Goal: Transaction & Acquisition: Download file/media

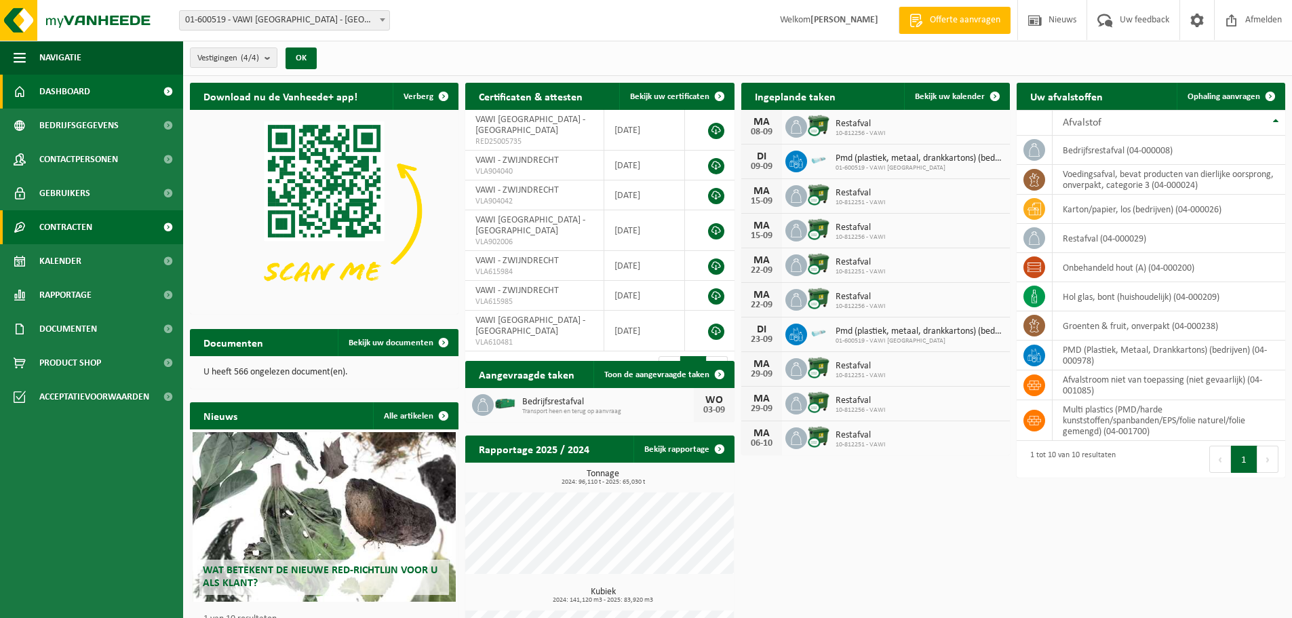
click at [100, 228] on link "Contracten" at bounding box center [91, 227] width 183 height 34
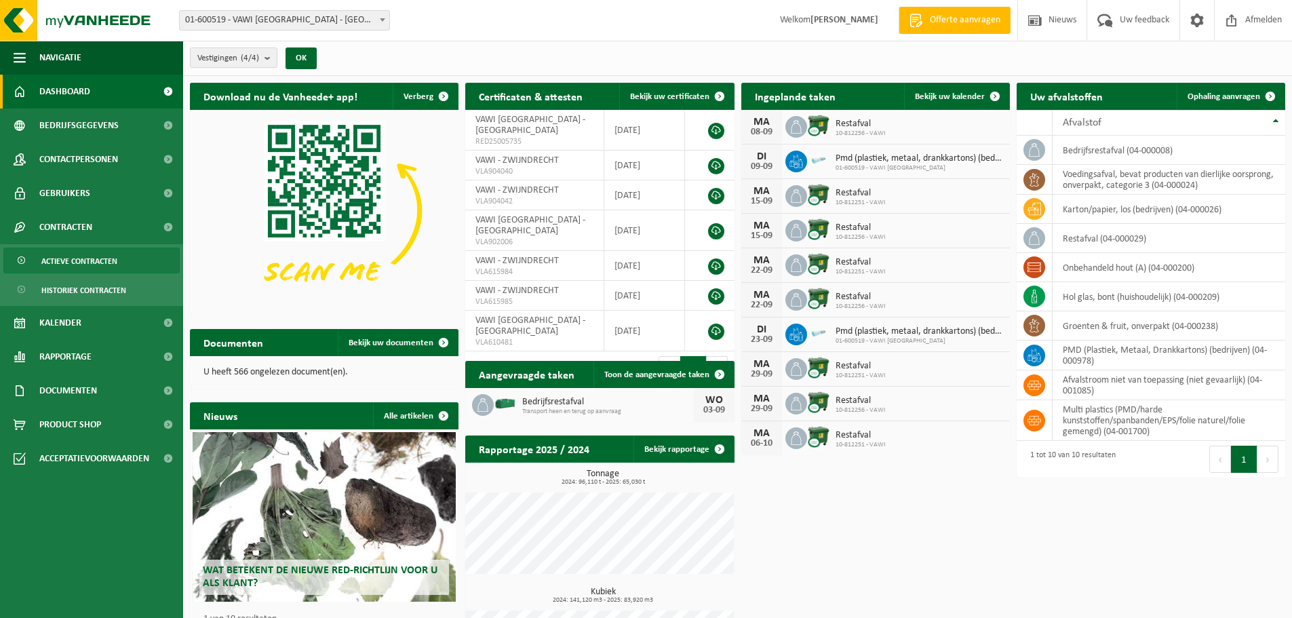
click at [98, 256] on span "Actieve contracten" at bounding box center [79, 261] width 76 height 26
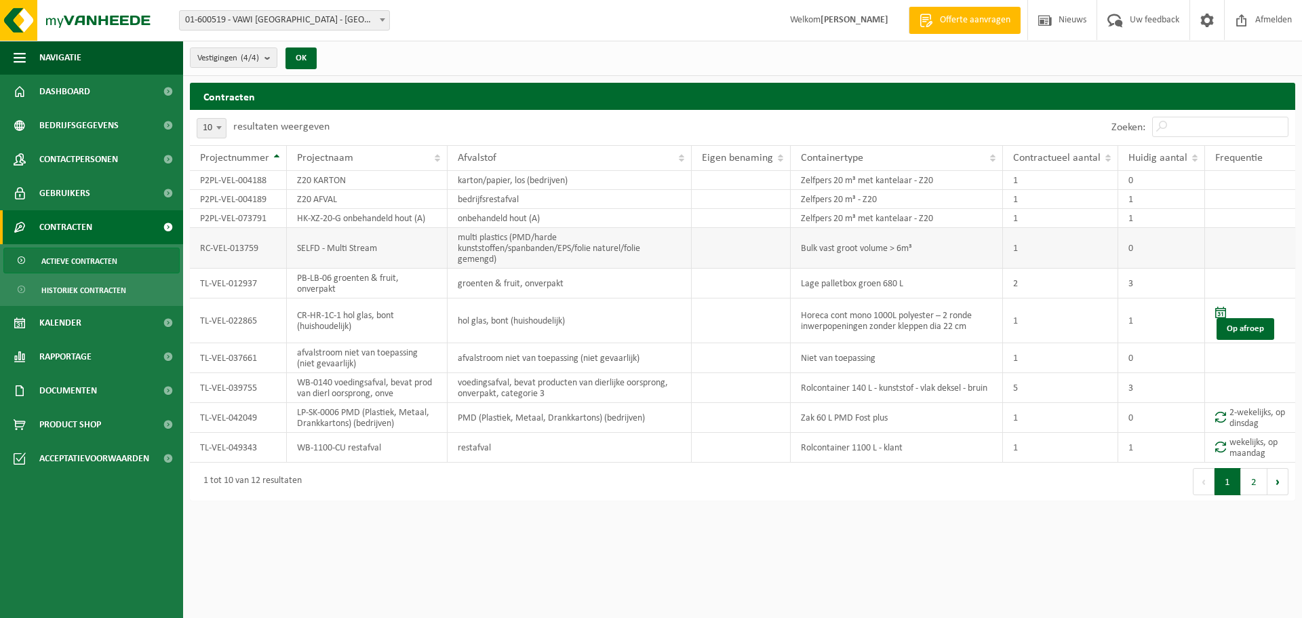
click at [927, 249] on td "Bulk vast groot volume > 6m³" at bounding box center [897, 248] width 212 height 41
click at [216, 253] on td "RC-VEL-013759" at bounding box center [238, 248] width 97 height 41
click at [209, 244] on td "RC-VEL-013759" at bounding box center [238, 248] width 97 height 41
click at [361, 245] on td "SELFD - Multi Stream" at bounding box center [367, 248] width 161 height 41
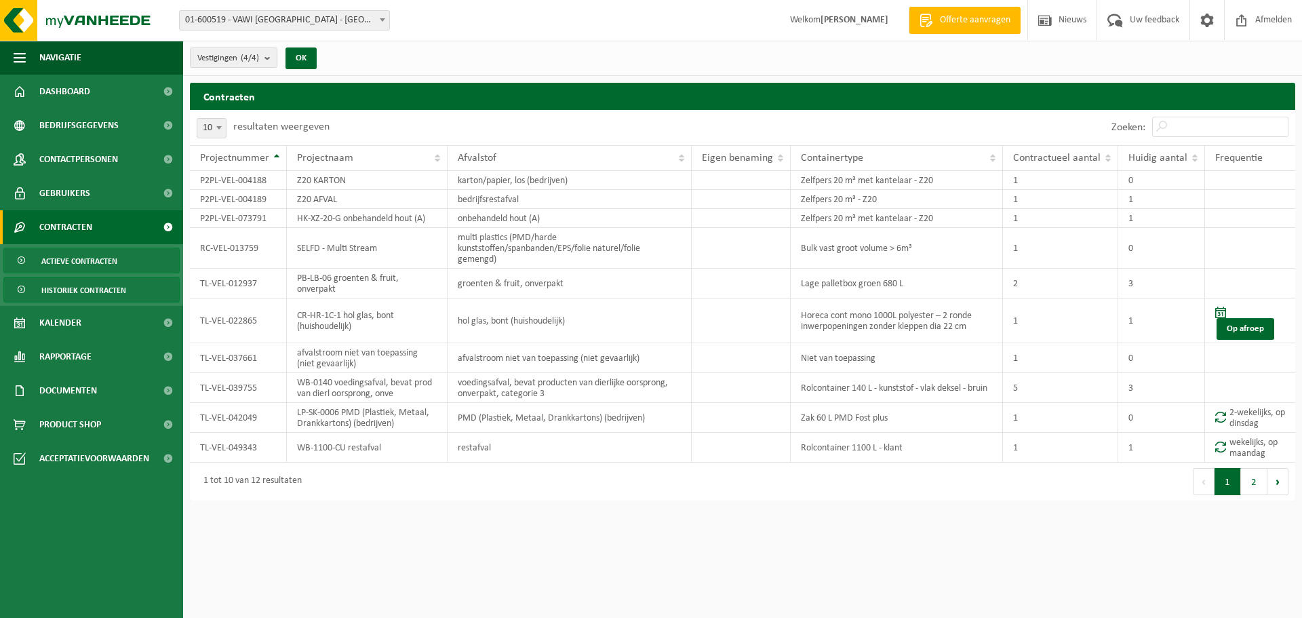
click at [94, 289] on span "Historiek contracten" at bounding box center [83, 290] width 85 height 26
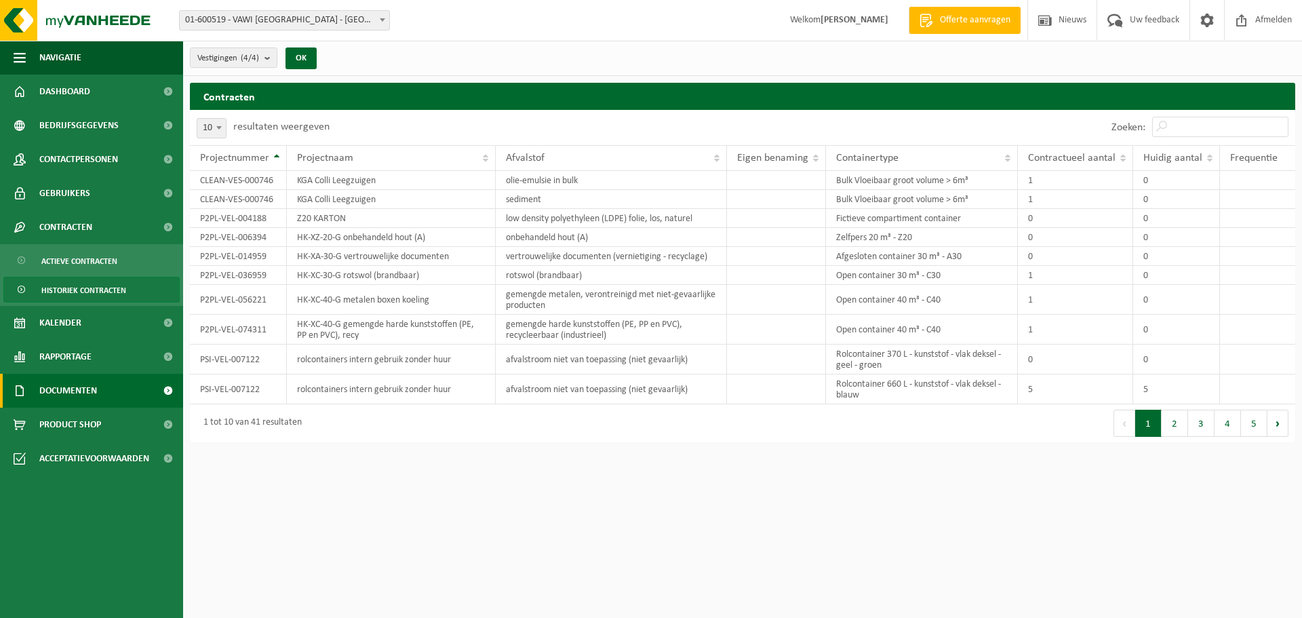
click at [117, 393] on link "Documenten" at bounding box center [91, 391] width 183 height 34
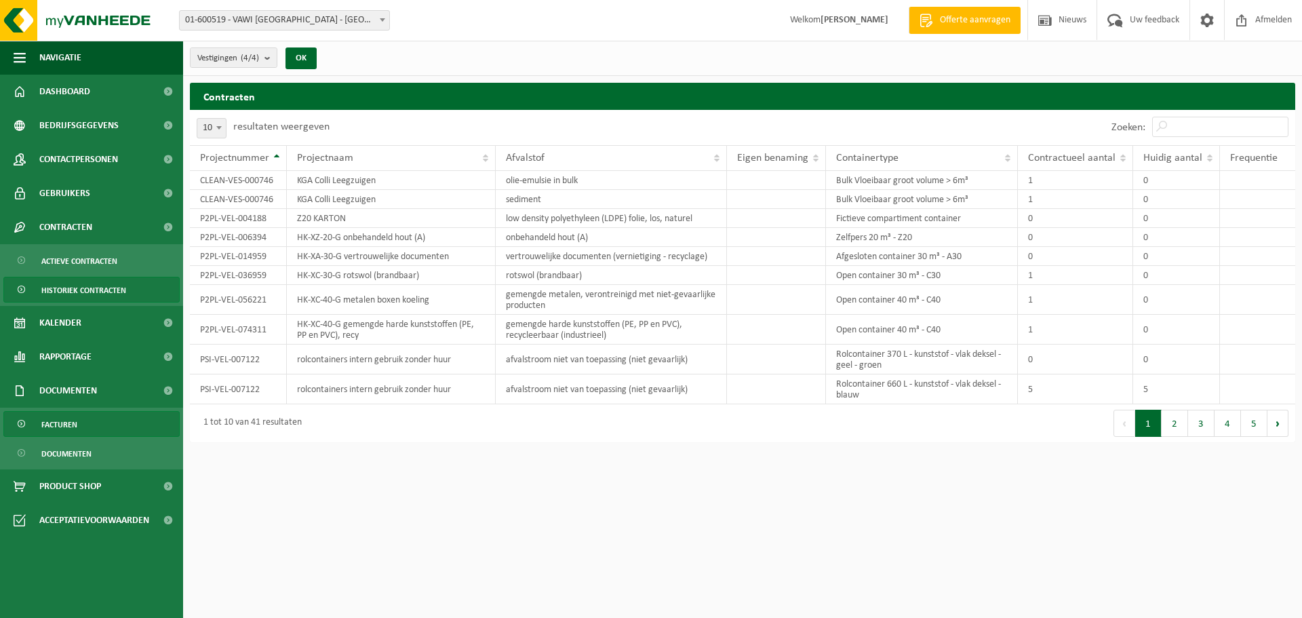
click at [114, 418] on link "Facturen" at bounding box center [91, 424] width 176 height 26
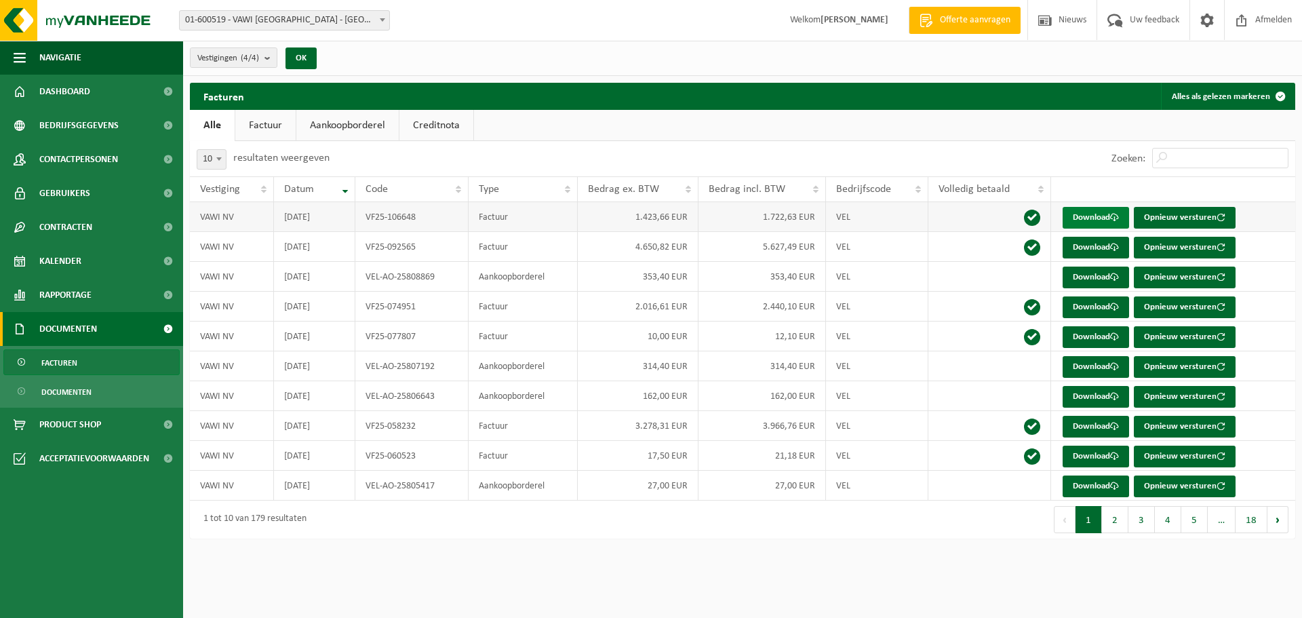
click at [1092, 214] on link "Download" at bounding box center [1096, 218] width 66 height 22
drag, startPoint x: 3, startPoint y: 58, endPoint x: 7, endPoint y: 76, distance: 18.3
click at [7, 76] on ul "Navigatie Offerte aanvragen Nieuws Uw feedback Afmelden Dashboard Bedrijfsgegev…" at bounding box center [91, 329] width 183 height 577
